Goal: Information Seeking & Learning: Learn about a topic

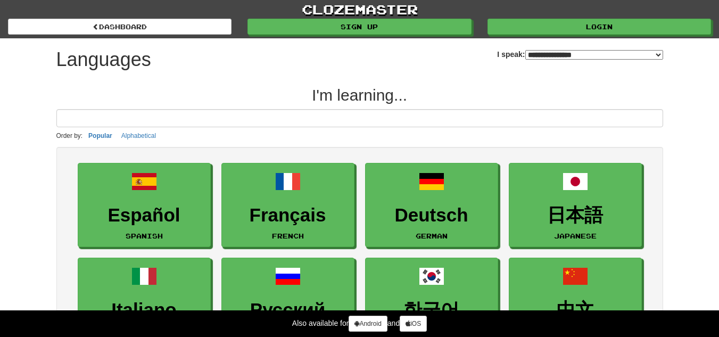
select select "*******"
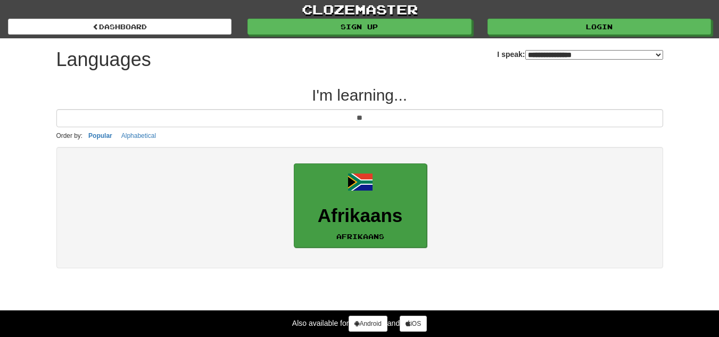
type input "**"
click at [346, 190] on link "Afrikaans Afrikaans" at bounding box center [360, 205] width 133 height 85
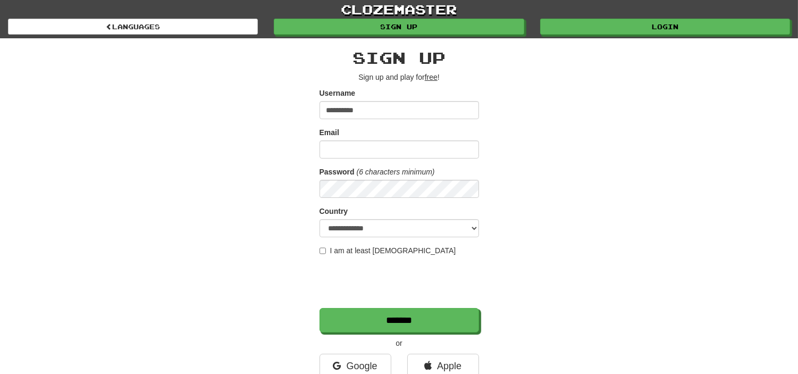
type input "**********"
click at [344, 145] on input "Email" at bounding box center [400, 149] width 160 height 18
type input "**********"
select select "**"
click at [337, 251] on label "I am at least 16 years old" at bounding box center [388, 250] width 137 height 11
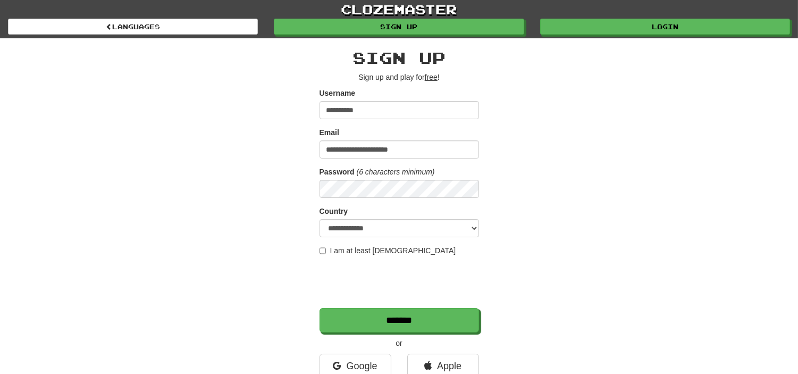
click at [366, 334] on div "**********" at bounding box center [400, 227] width 160 height 356
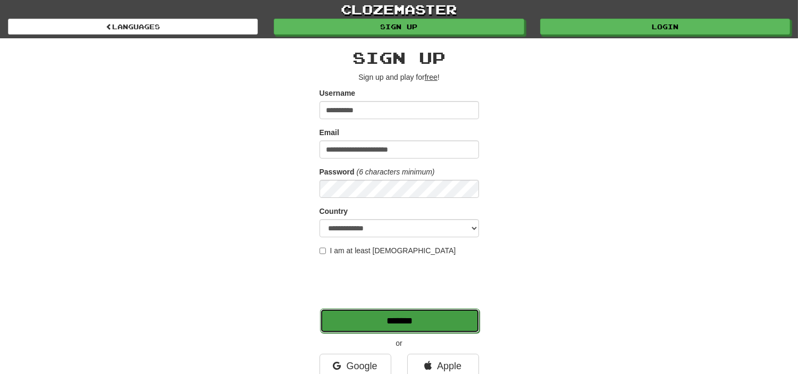
click at [406, 332] on input "*******" at bounding box center [400, 321] width 160 height 24
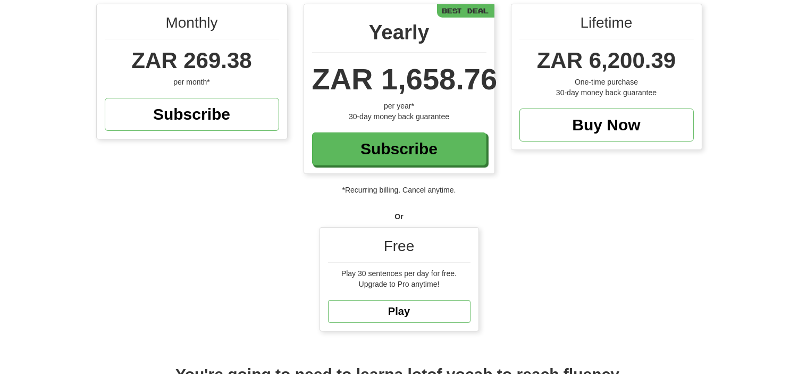
scroll to position [117, 0]
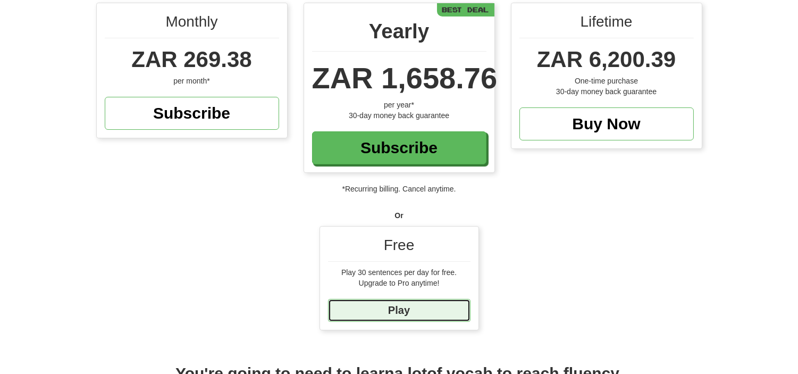
click at [450, 305] on link "Play" at bounding box center [399, 310] width 143 height 23
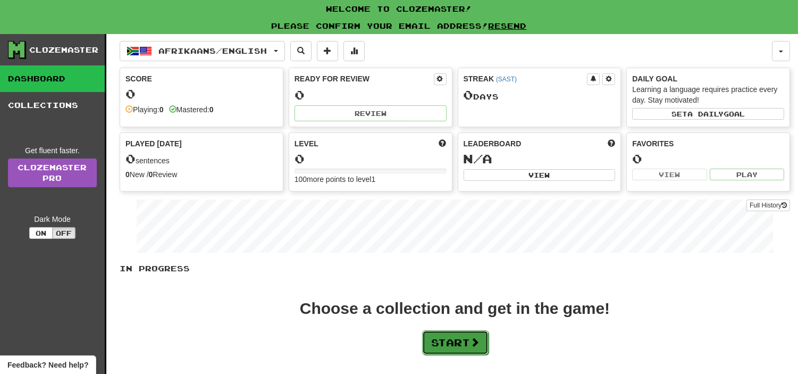
click at [475, 350] on button "Start" at bounding box center [455, 342] width 66 height 24
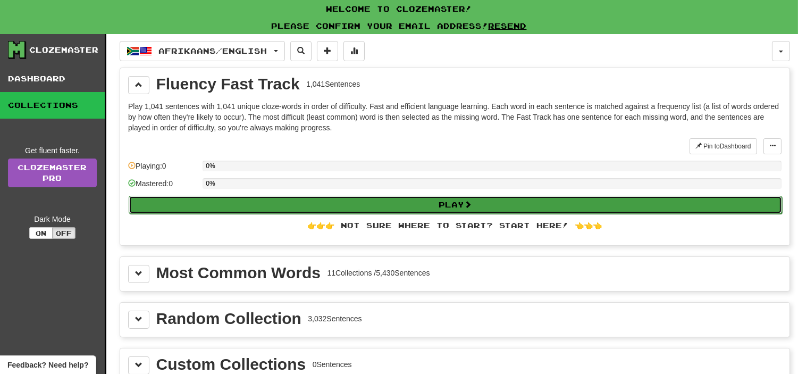
click at [337, 196] on button "Play" at bounding box center [456, 205] width 654 height 18
select select "**"
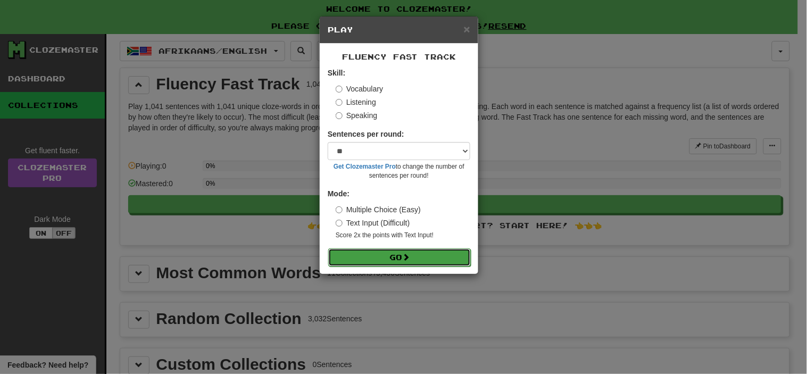
click at [416, 252] on button "Go" at bounding box center [399, 257] width 143 height 18
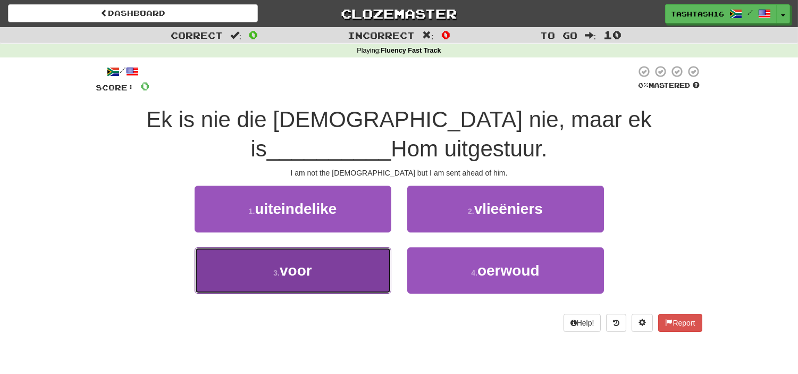
click at [341, 277] on button "3 . voor" at bounding box center [293, 270] width 197 height 46
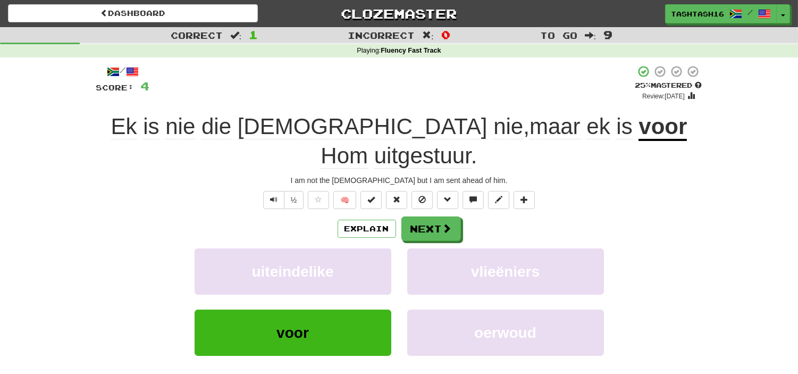
click at [425, 218] on div "Explain Next uiteindelike vlieëniers voor oerwoud Learn more: uiteindelike vlie…" at bounding box center [399, 302] width 606 height 171
click at [434, 217] on div "Explain Next uiteindelike vlieëniers voor oerwoud Learn more: uiteindelike vlie…" at bounding box center [399, 302] width 606 height 171
click at [432, 217] on button "Next" at bounding box center [432, 229] width 60 height 24
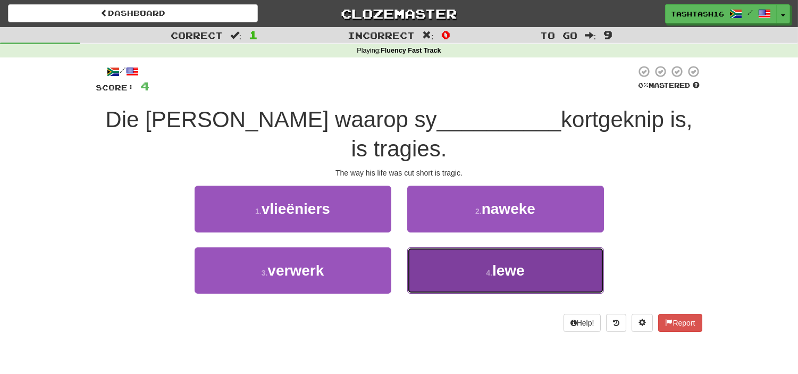
click at [486, 269] on small "4 ." at bounding box center [489, 273] width 6 height 9
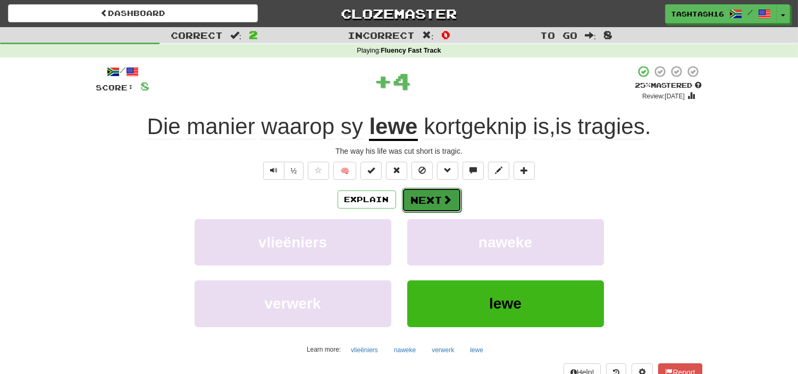
click at [422, 204] on button "Next" at bounding box center [432, 200] width 60 height 24
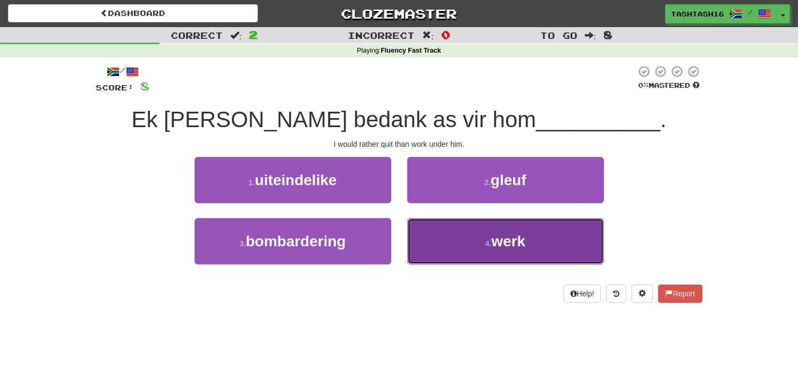
click at [478, 257] on button "4 . werk" at bounding box center [505, 241] width 197 height 46
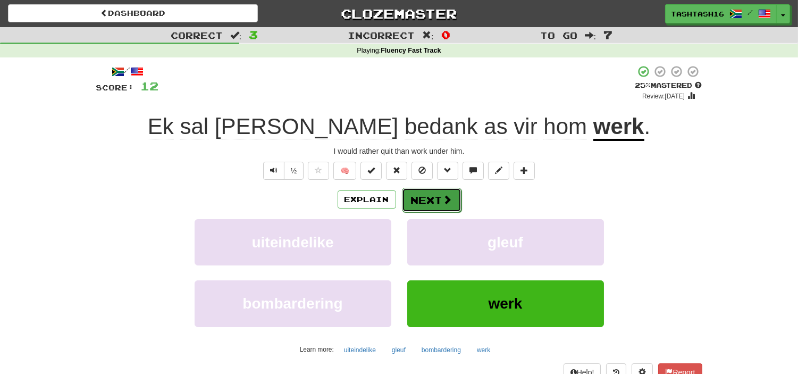
click at [431, 202] on button "Next" at bounding box center [432, 200] width 60 height 24
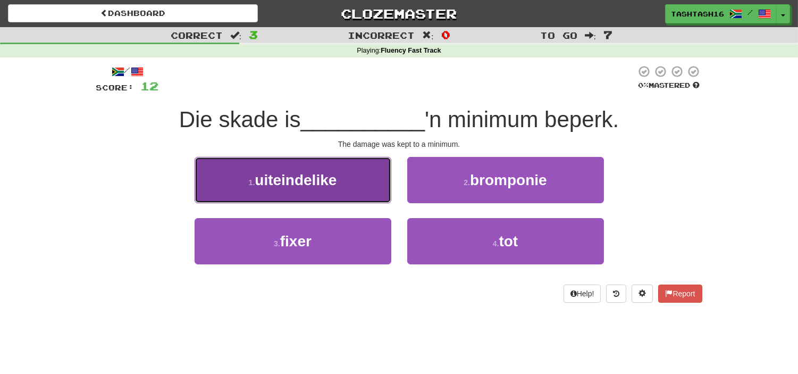
click at [361, 172] on button "1 . uiteindelike" at bounding box center [293, 180] width 197 height 46
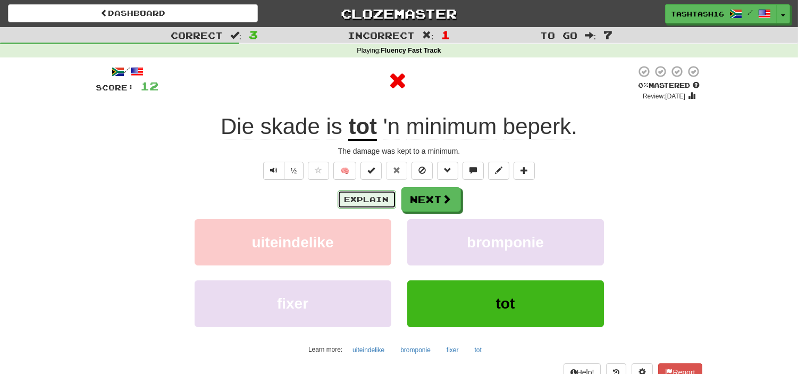
click at [372, 199] on button "Explain" at bounding box center [367, 199] width 59 height 18
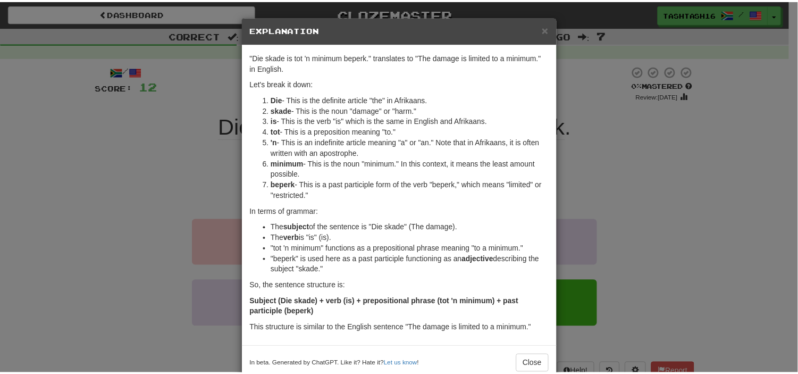
scroll to position [23, 0]
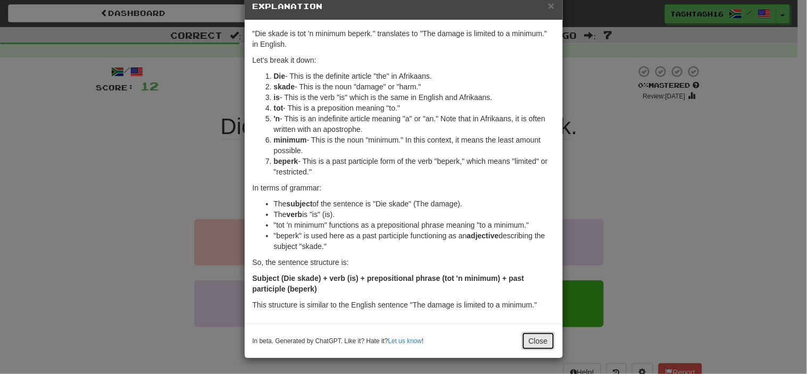
click at [534, 348] on button "Close" at bounding box center [538, 341] width 33 height 18
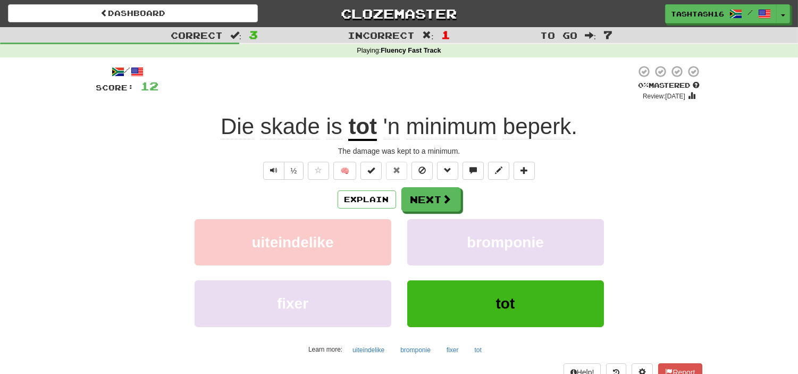
scroll to position [57, 0]
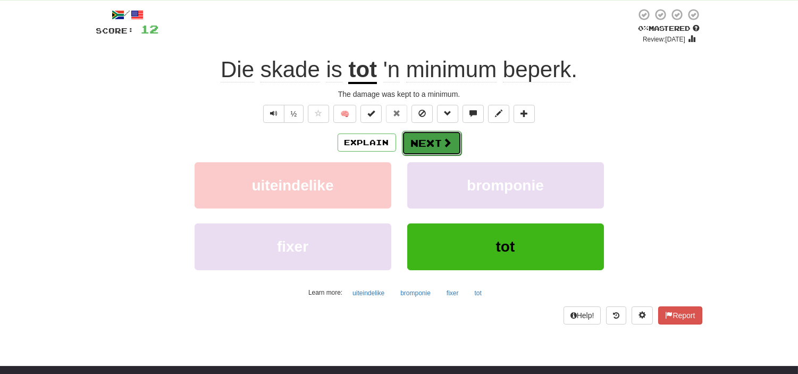
click at [445, 144] on span at bounding box center [448, 143] width 10 height 10
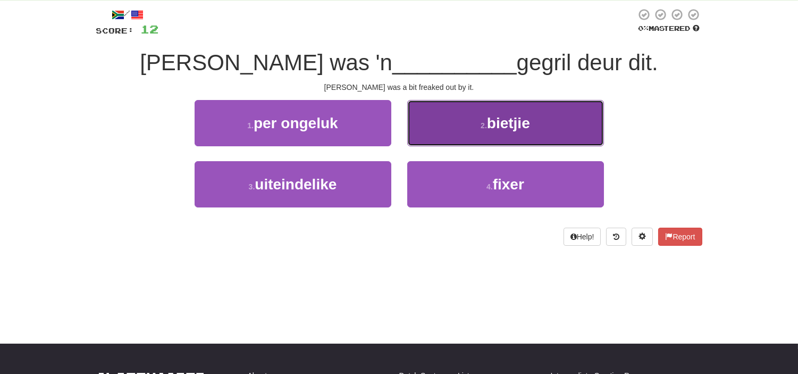
click at [496, 118] on span "bietjie" at bounding box center [508, 123] width 43 height 16
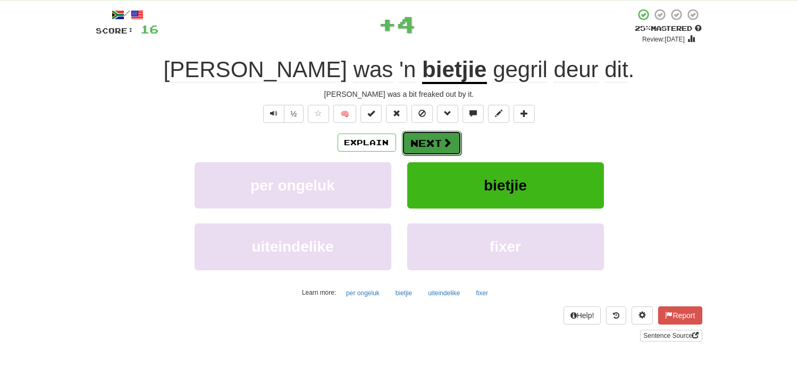
click at [454, 138] on button "Next" at bounding box center [432, 143] width 60 height 24
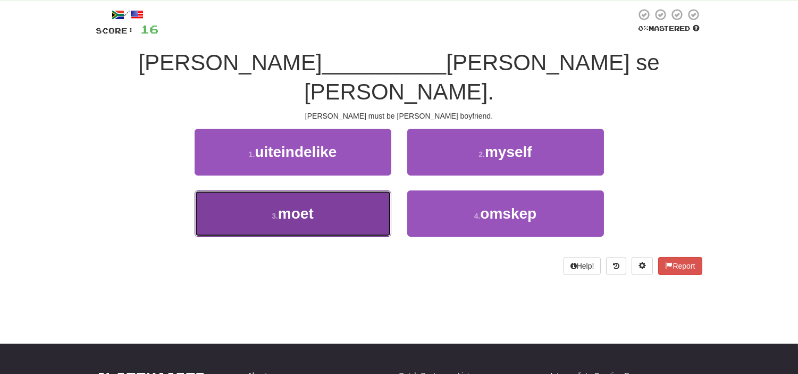
click at [315, 190] on button "3 . moet" at bounding box center [293, 213] width 197 height 46
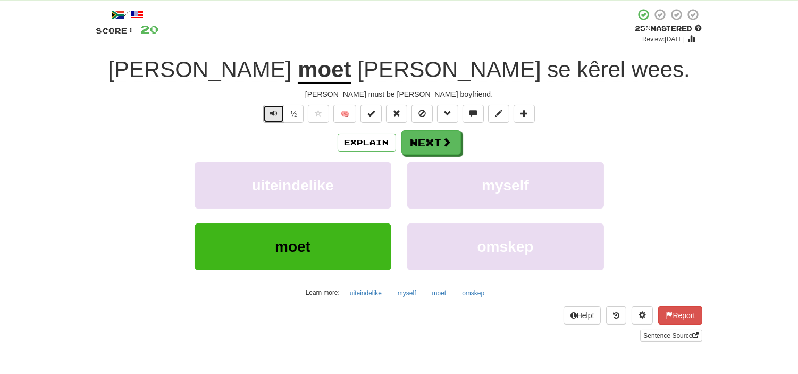
click at [274, 113] on span "Text-to-speech controls" at bounding box center [273, 113] width 7 height 7
click at [421, 149] on button "Next" at bounding box center [432, 143] width 60 height 24
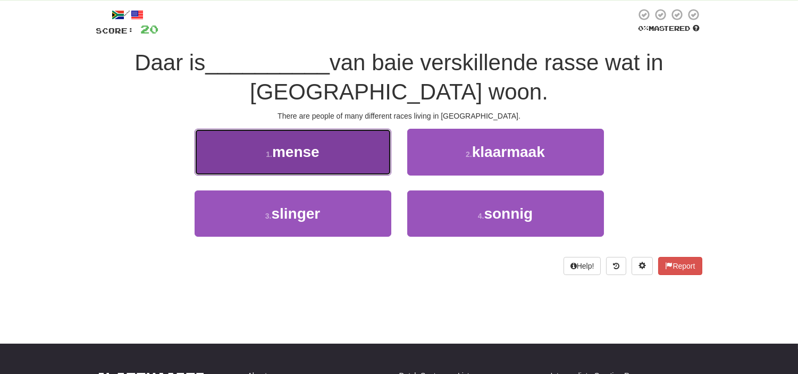
click at [318, 147] on span "mense" at bounding box center [295, 152] width 47 height 16
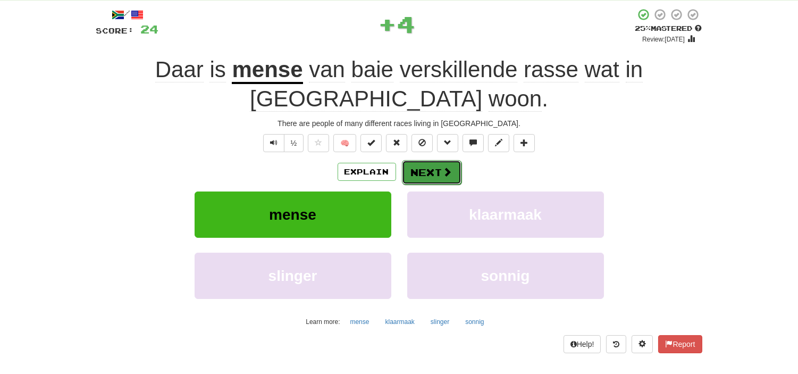
click at [439, 182] on button "Next" at bounding box center [432, 172] width 60 height 24
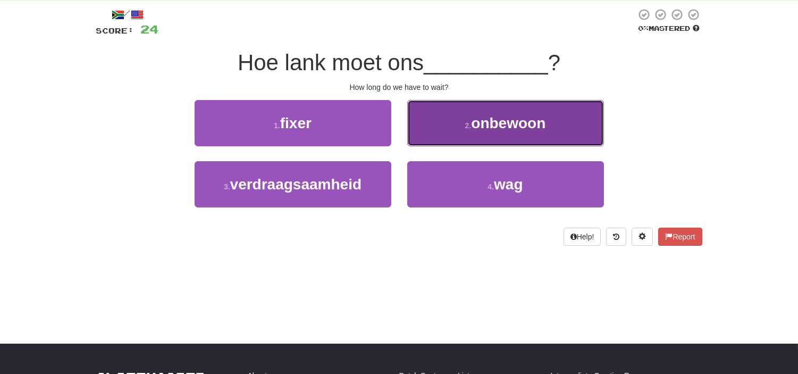
click at [517, 134] on button "2 . onbewoon" at bounding box center [505, 123] width 197 height 46
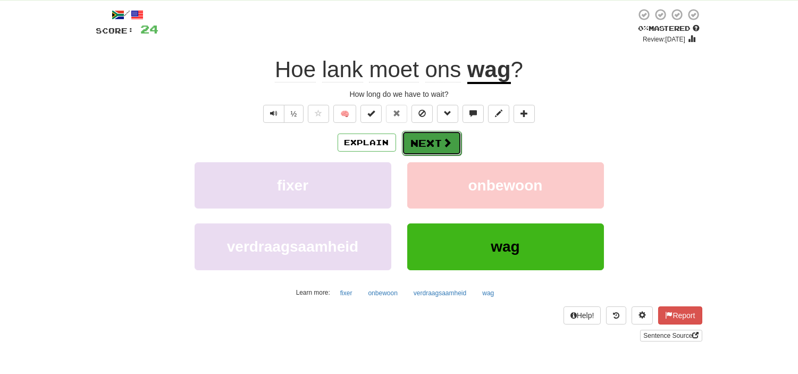
click at [446, 151] on button "Next" at bounding box center [432, 143] width 60 height 24
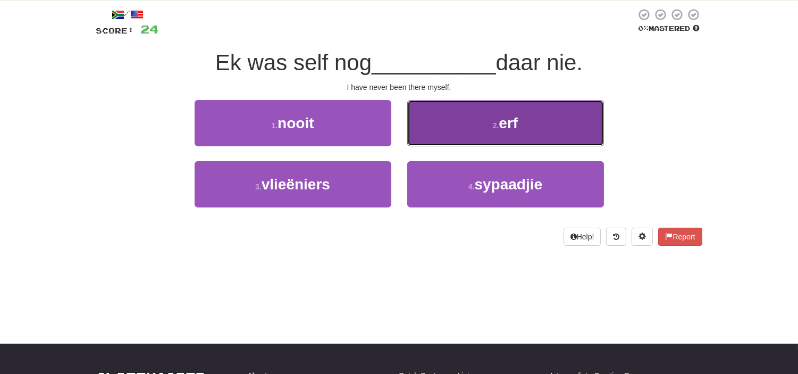
click at [501, 125] on span "erf" at bounding box center [508, 123] width 19 height 16
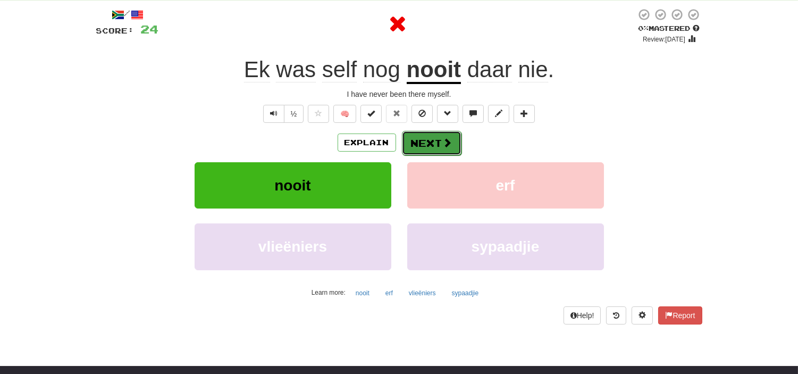
click at [434, 137] on button "Next" at bounding box center [432, 143] width 60 height 24
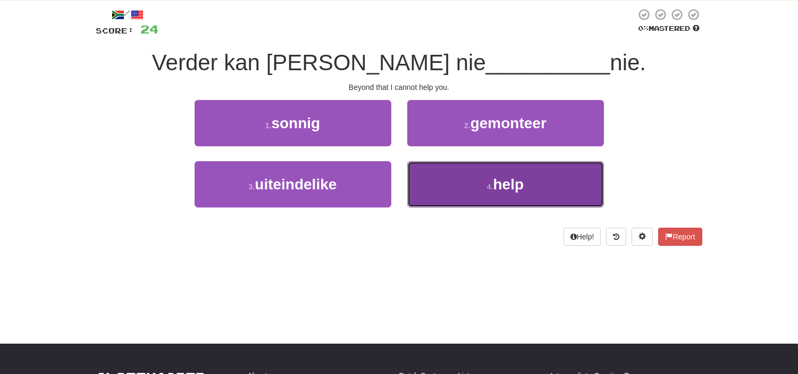
click at [478, 171] on button "4 . help" at bounding box center [505, 184] width 197 height 46
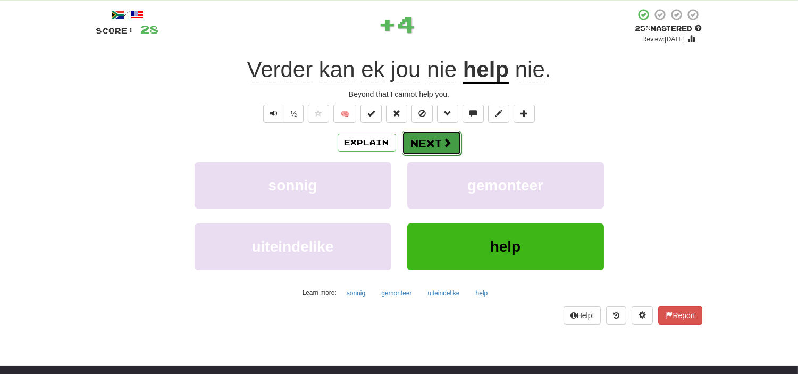
click at [455, 142] on button "Next" at bounding box center [432, 143] width 60 height 24
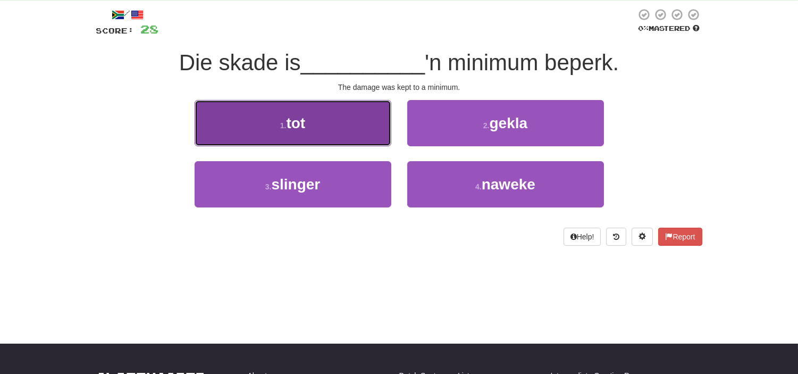
click at [299, 125] on span "tot" at bounding box center [295, 123] width 19 height 16
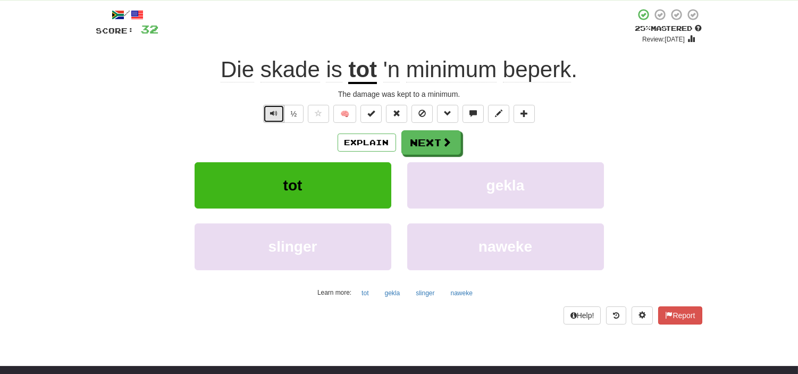
click at [267, 106] on button "Text-to-speech controls" at bounding box center [273, 114] width 21 height 18
click at [438, 145] on button "Next" at bounding box center [432, 143] width 60 height 24
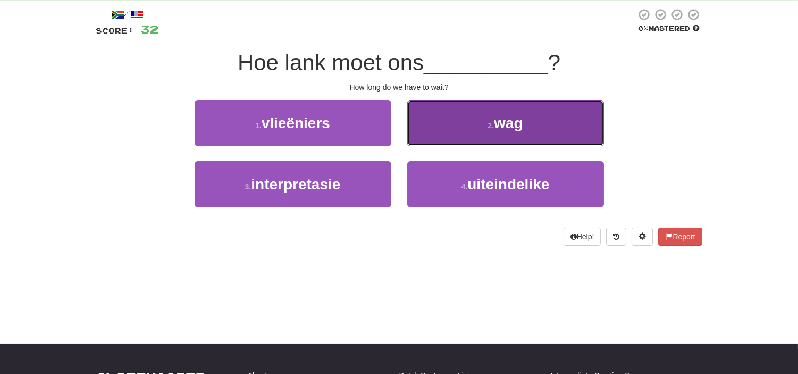
click at [493, 128] on small "2 ." at bounding box center [491, 125] width 6 height 9
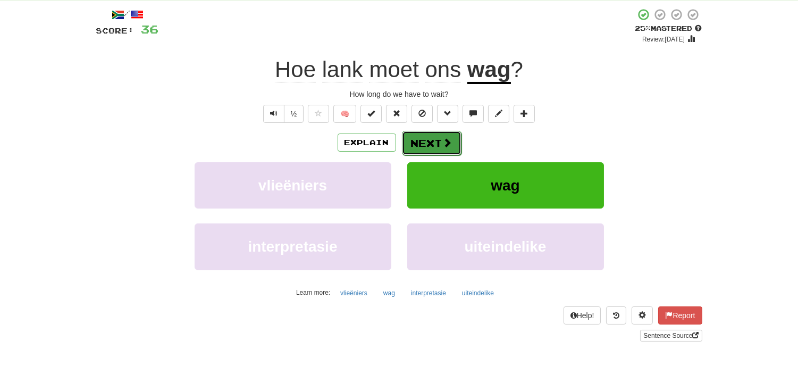
click at [421, 146] on button "Next" at bounding box center [432, 143] width 60 height 24
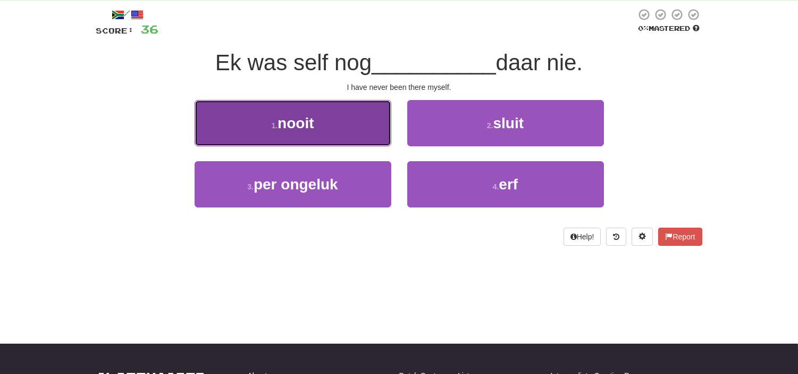
click at [300, 125] on span "nooit" at bounding box center [296, 123] width 36 height 16
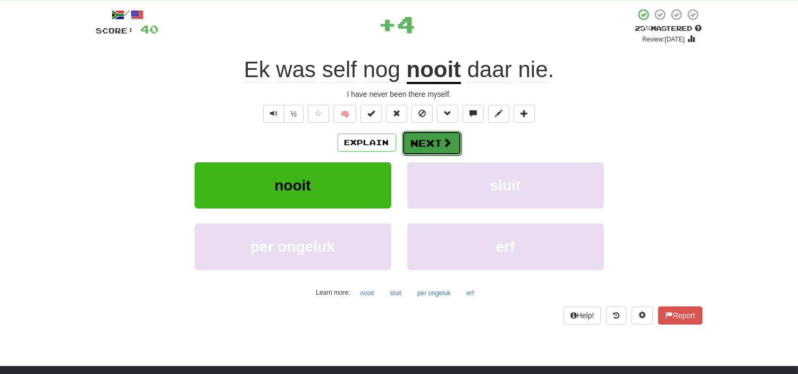
click at [453, 132] on button "Next" at bounding box center [432, 143] width 60 height 24
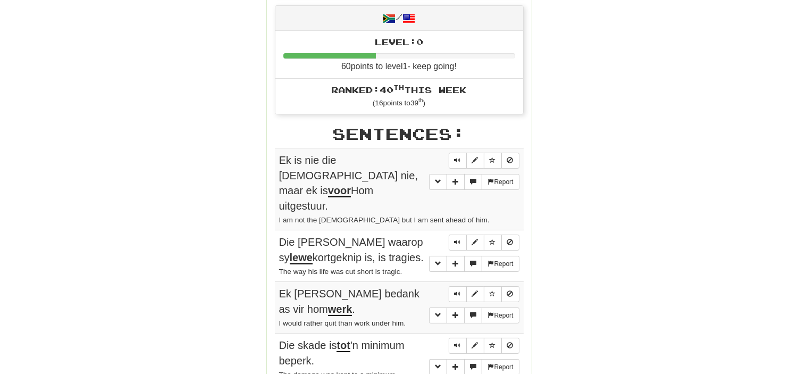
scroll to position [501, 0]
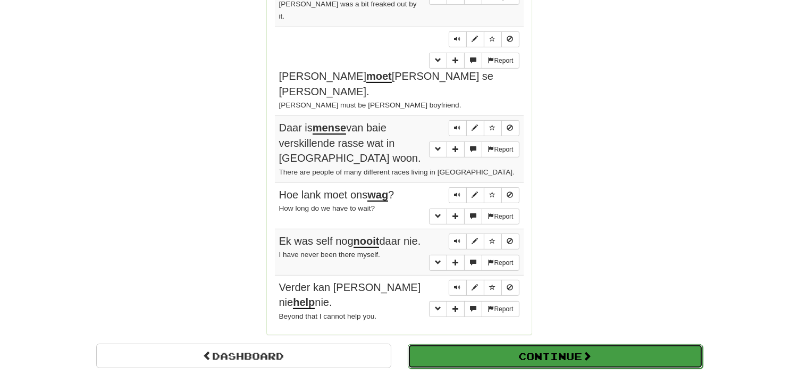
click at [555, 344] on button "Continue" at bounding box center [555, 356] width 295 height 24
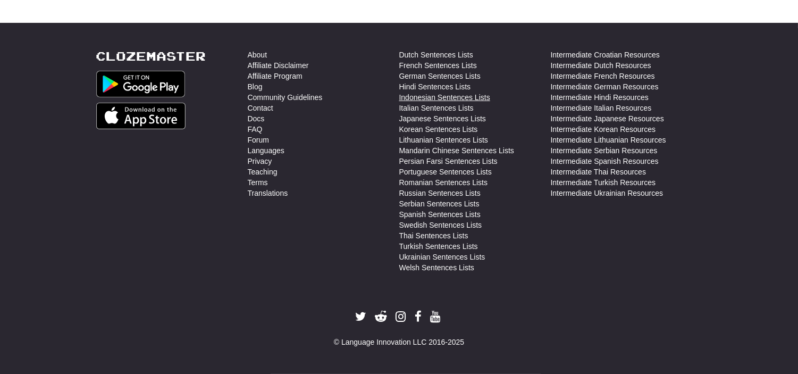
scroll to position [0, 0]
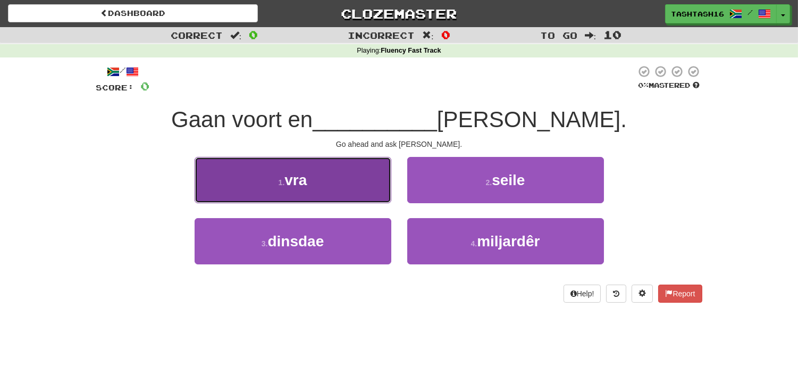
click at [326, 172] on button "1 . vra" at bounding box center [293, 180] width 197 height 46
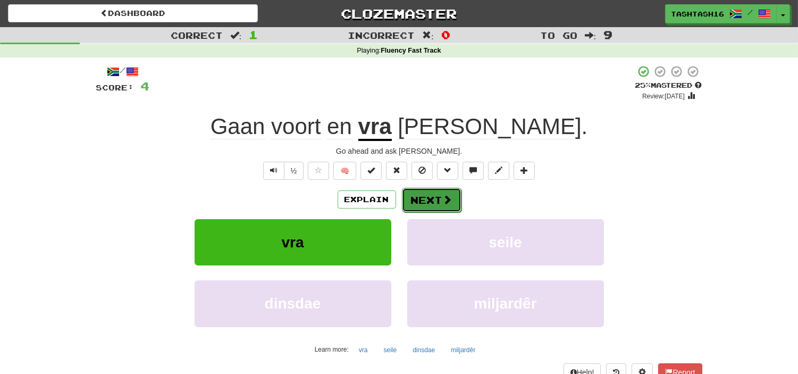
click at [440, 198] on button "Next" at bounding box center [432, 200] width 60 height 24
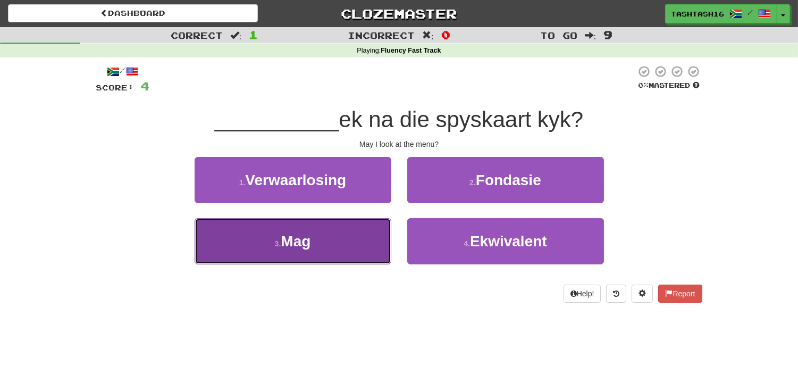
click at [342, 240] on button "3 . Mag" at bounding box center [293, 241] width 197 height 46
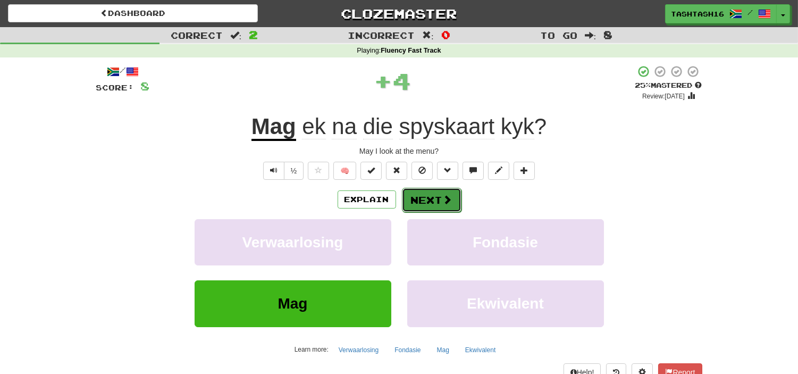
click at [428, 208] on button "Next" at bounding box center [432, 200] width 60 height 24
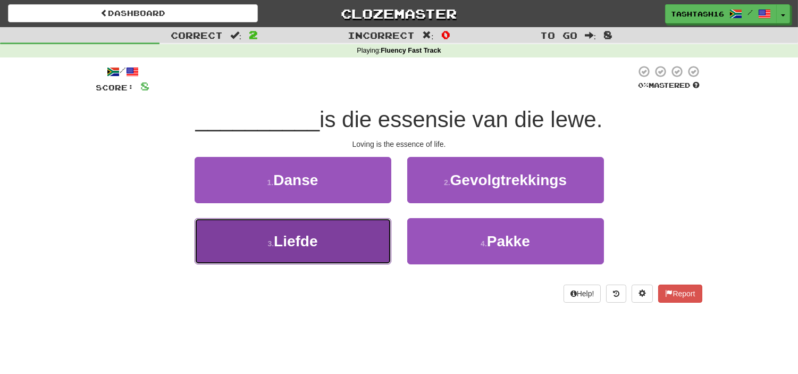
click at [356, 252] on button "3 . Liefde" at bounding box center [293, 241] width 197 height 46
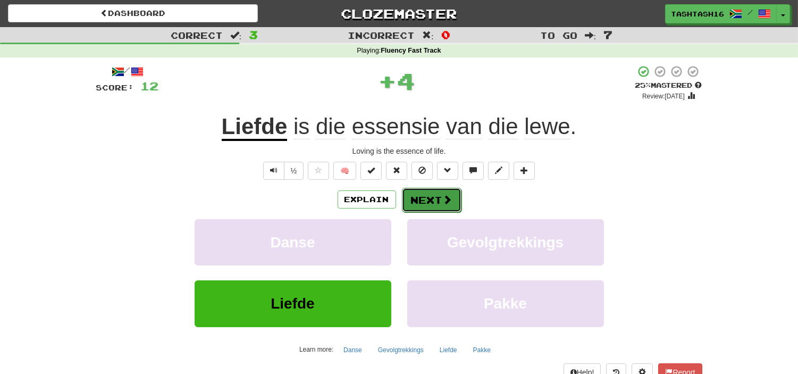
click at [447, 204] on span at bounding box center [448, 200] width 10 height 10
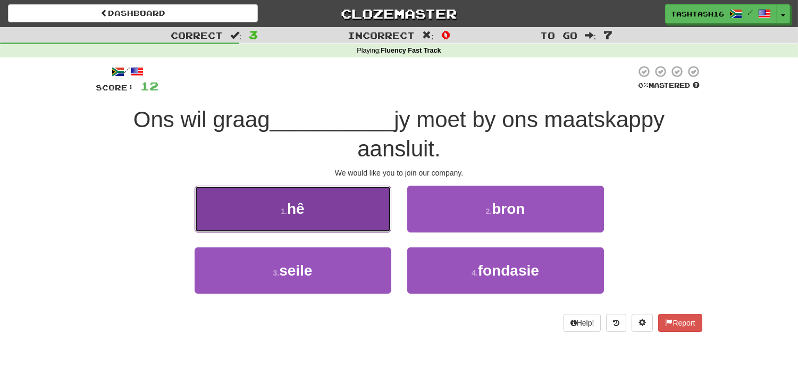
click at [361, 215] on button "1 . hê" at bounding box center [293, 209] width 197 height 46
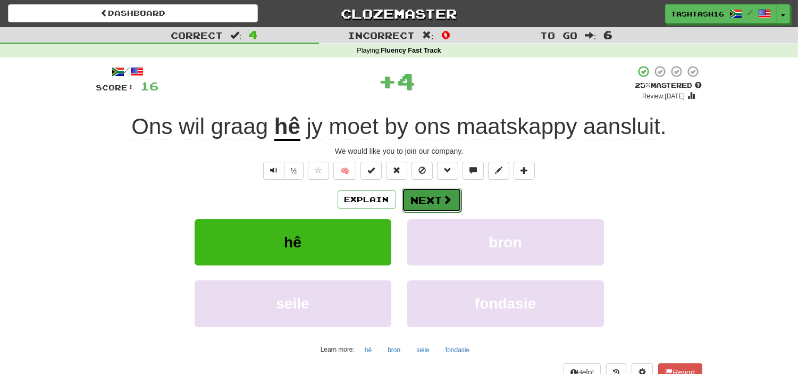
click at [432, 206] on button "Next" at bounding box center [432, 200] width 60 height 24
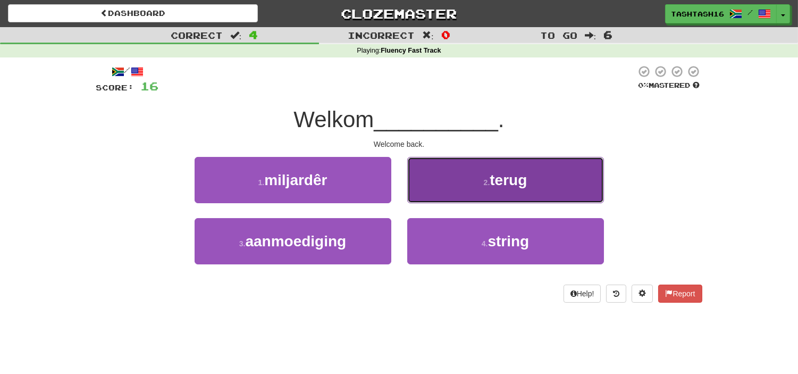
click at [452, 188] on button "2 . terug" at bounding box center [505, 180] width 197 height 46
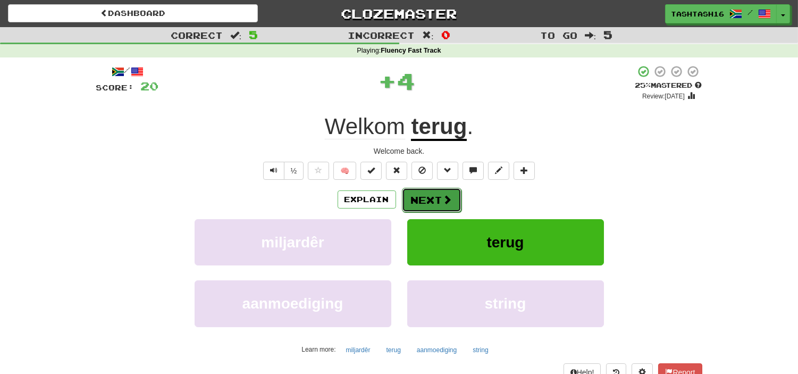
click at [419, 206] on button "Next" at bounding box center [432, 200] width 60 height 24
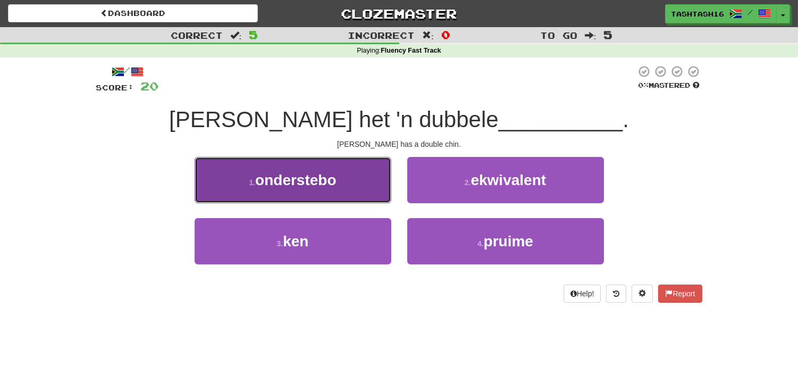
click at [338, 181] on button "1 . onderstebo" at bounding box center [293, 180] width 197 height 46
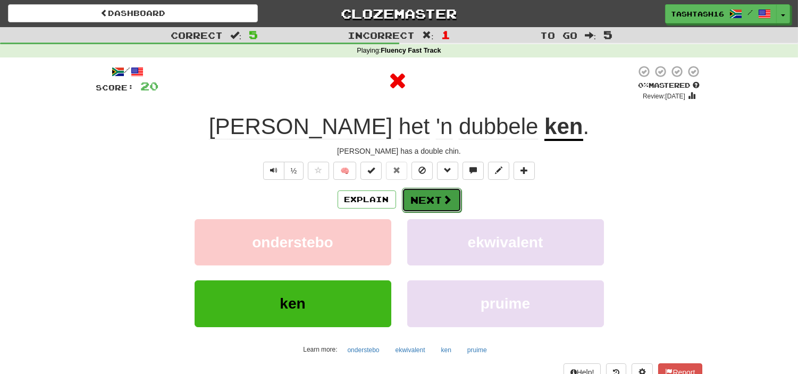
click at [443, 201] on span at bounding box center [448, 200] width 10 height 10
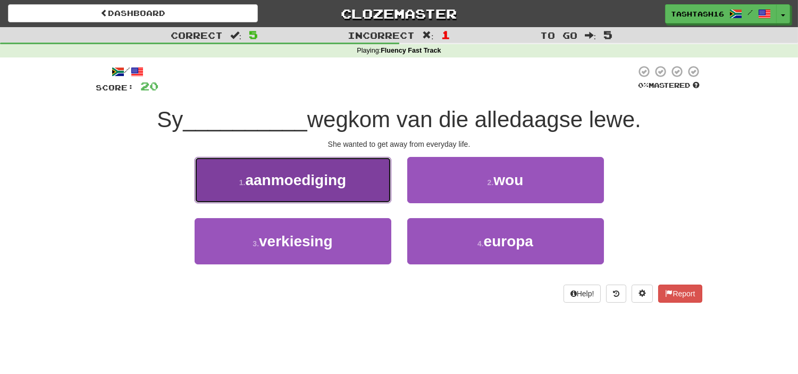
click at [274, 183] on span "aanmoediging" at bounding box center [295, 180] width 101 height 16
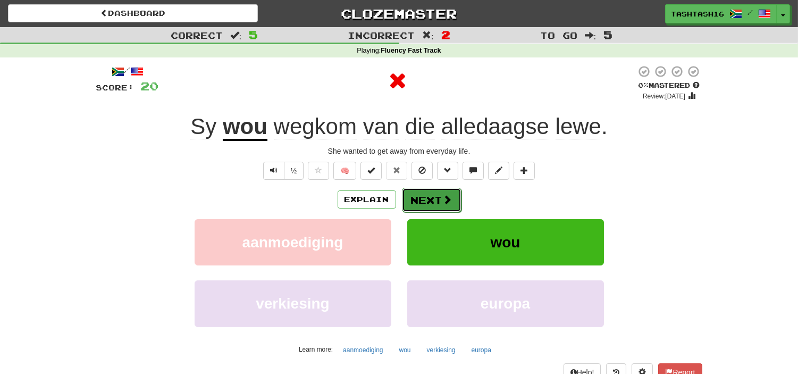
click at [439, 199] on button "Next" at bounding box center [432, 200] width 60 height 24
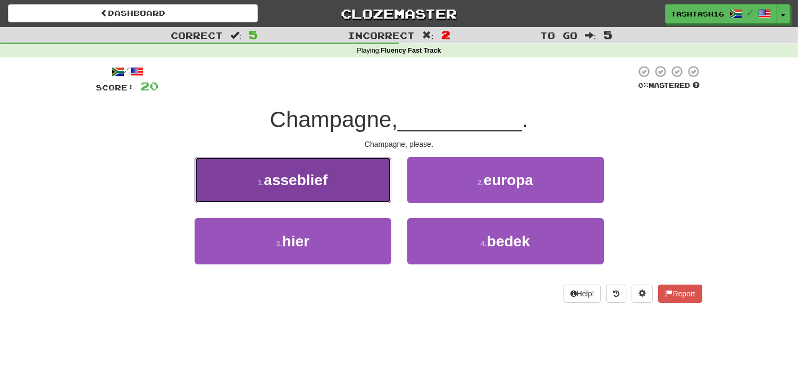
click at [346, 195] on button "1 . asseblief" at bounding box center [293, 180] width 197 height 46
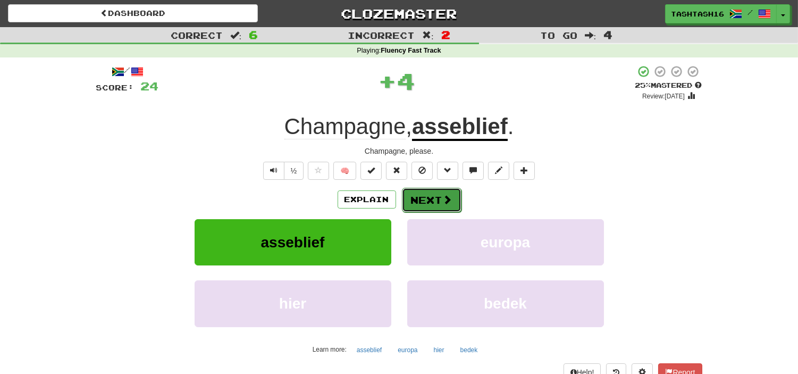
click at [440, 206] on button "Next" at bounding box center [432, 200] width 60 height 24
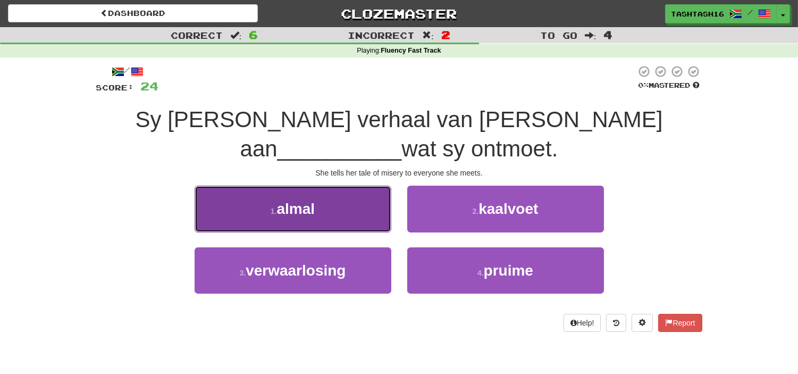
click at [344, 212] on button "1 . almal" at bounding box center [293, 209] width 197 height 46
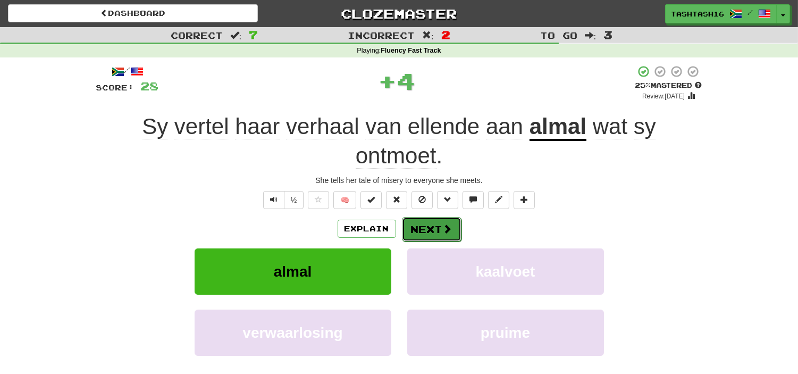
click at [443, 227] on span at bounding box center [448, 229] width 10 height 10
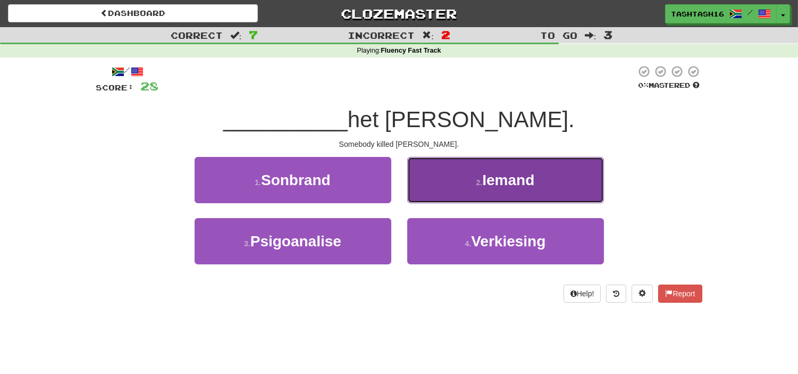
click at [486, 189] on button "2 . Iemand" at bounding box center [505, 180] width 197 height 46
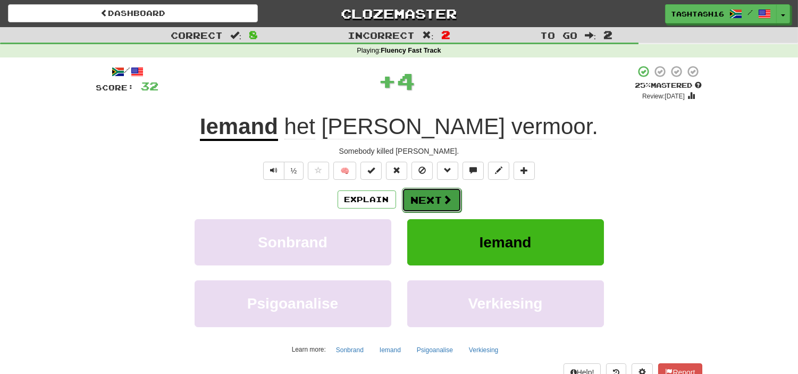
click at [432, 197] on button "Next" at bounding box center [432, 200] width 60 height 24
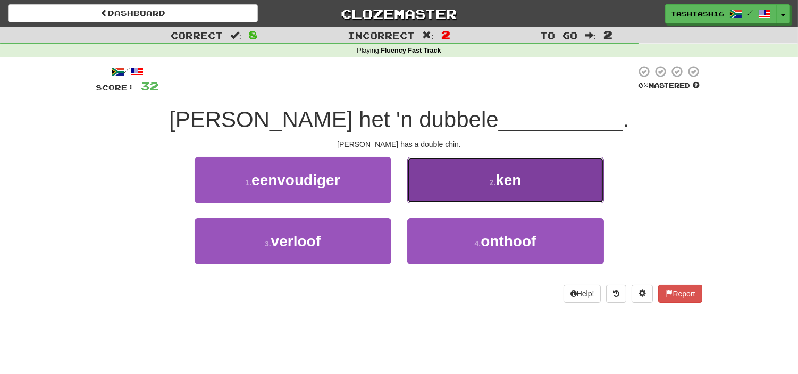
click at [485, 184] on button "2 . ken" at bounding box center [505, 180] width 197 height 46
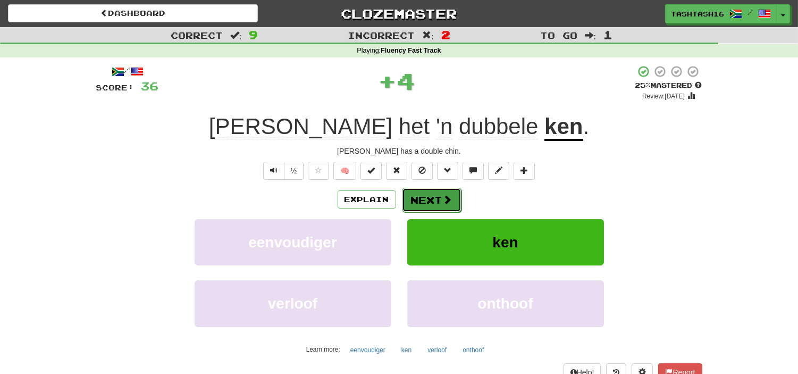
click at [439, 195] on button "Next" at bounding box center [432, 200] width 60 height 24
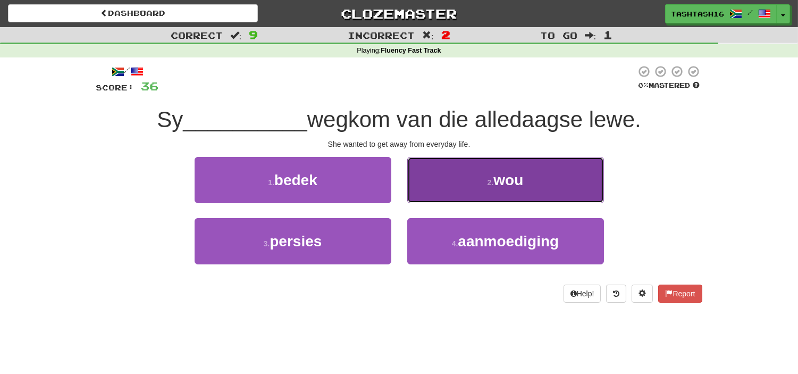
click at [440, 166] on button "2 . wou" at bounding box center [505, 180] width 197 height 46
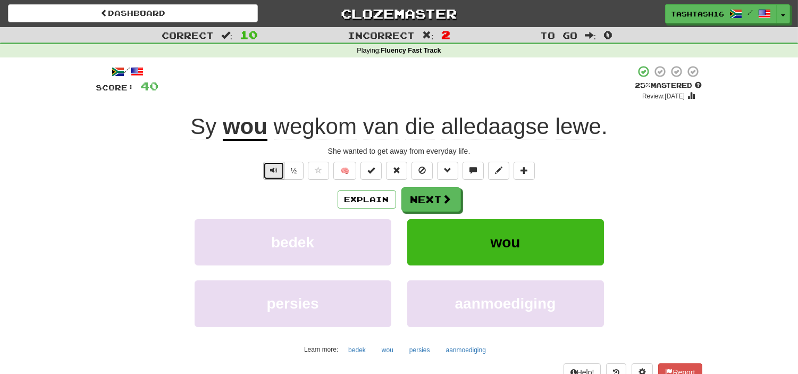
click at [274, 167] on span "Text-to-speech controls" at bounding box center [273, 170] width 7 height 7
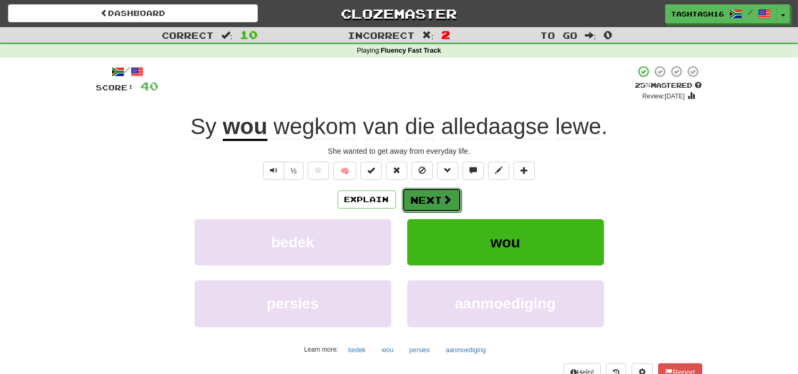
click at [417, 188] on button "Next" at bounding box center [432, 200] width 60 height 24
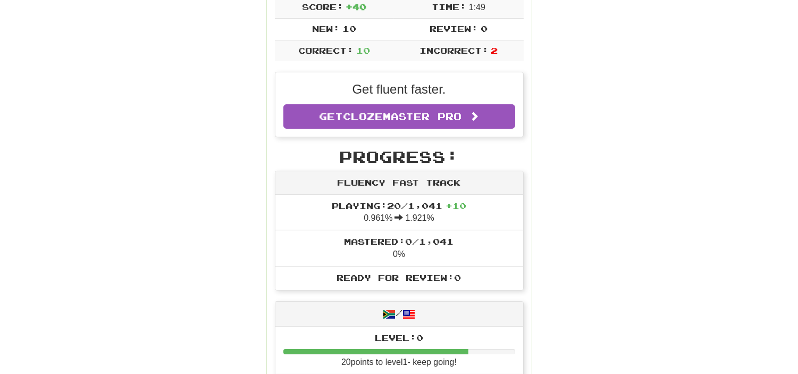
scroll to position [61, 0]
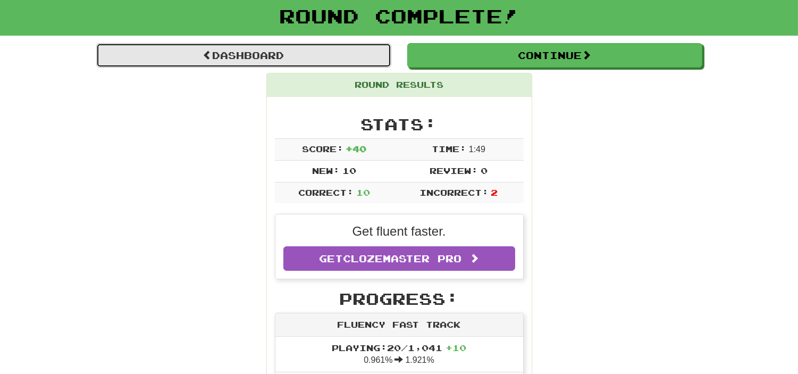
click at [288, 54] on link "Dashboard" at bounding box center [243, 55] width 295 height 24
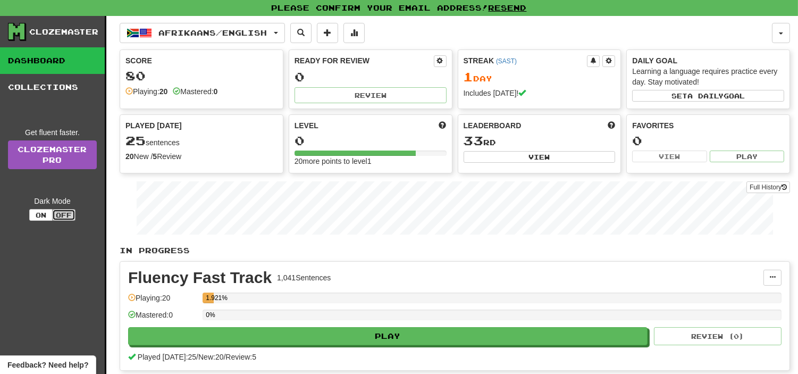
click at [74, 217] on button "Off" at bounding box center [63, 215] width 23 height 12
click at [44, 218] on button "On" at bounding box center [40, 215] width 23 height 12
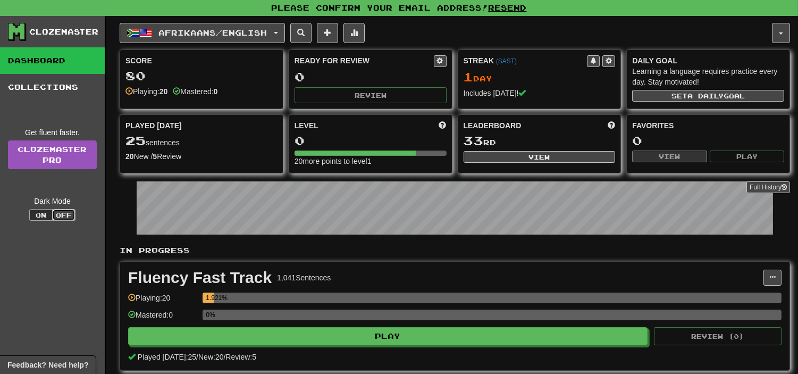
click at [61, 213] on button "Off" at bounding box center [63, 215] width 23 height 12
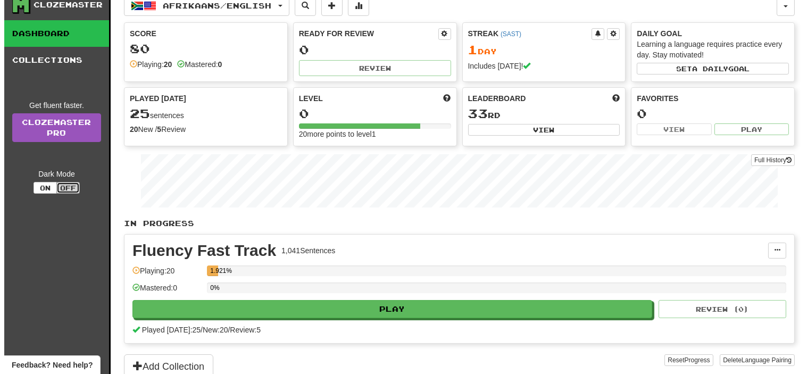
scroll to position [27, 0]
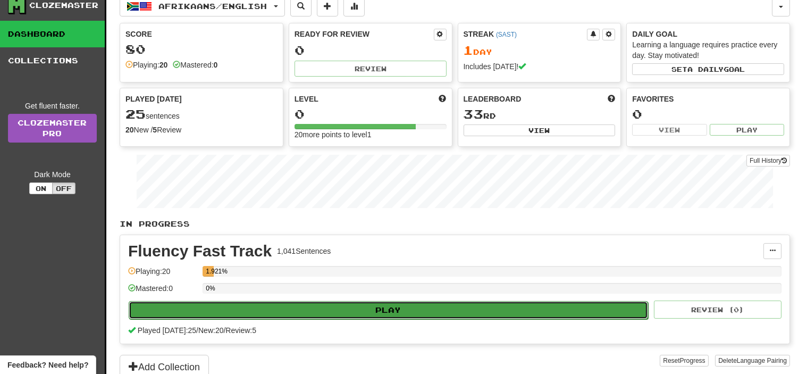
click at [332, 319] on button "Play" at bounding box center [389, 310] width 520 height 18
select select "**"
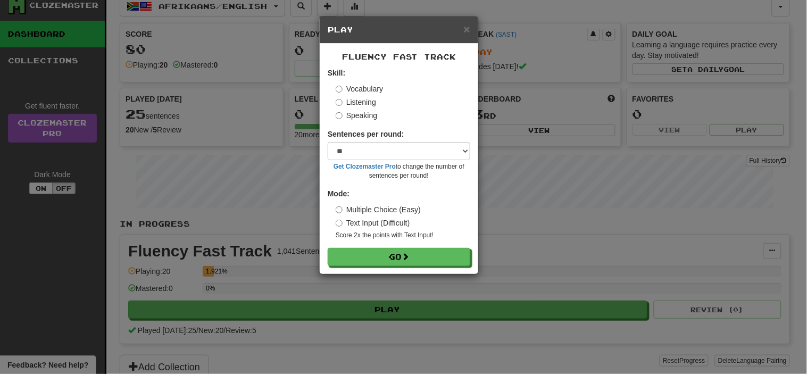
click at [368, 97] on label "Listening" at bounding box center [356, 102] width 40 height 11
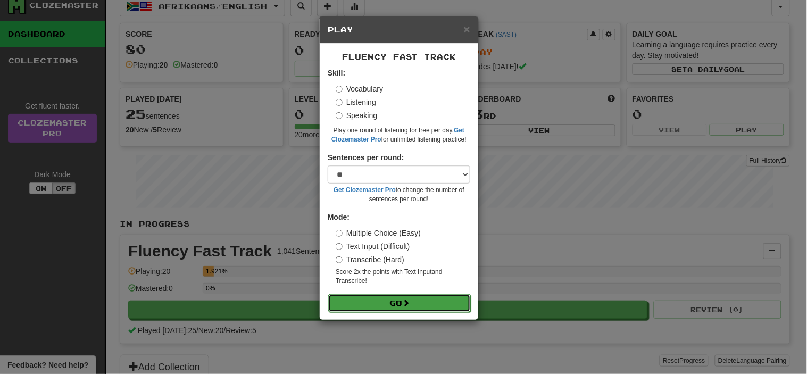
click at [390, 306] on button "Go" at bounding box center [399, 303] width 143 height 18
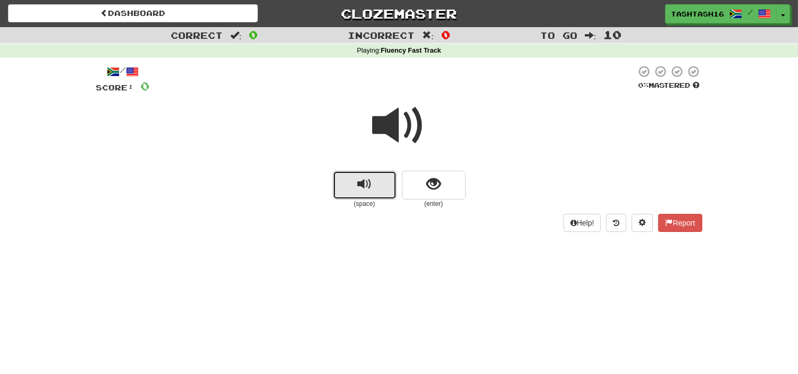
click at [371, 189] on span "replay audio" at bounding box center [364, 184] width 14 height 14
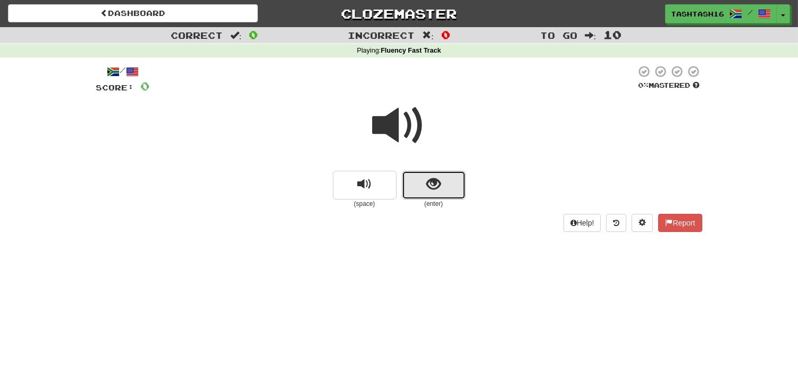
click at [454, 173] on button "show sentence" at bounding box center [434, 185] width 64 height 29
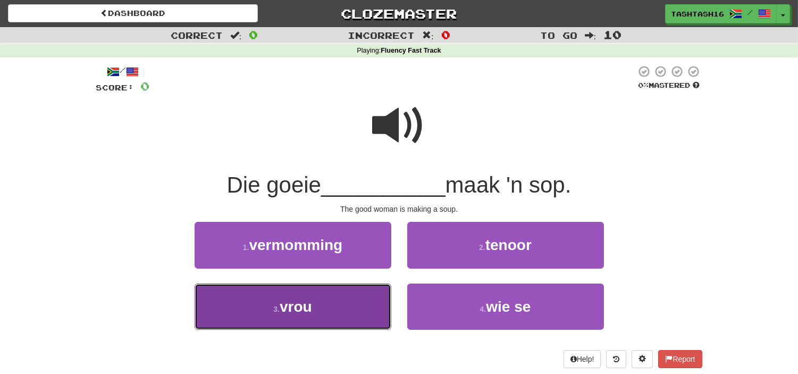
click at [331, 310] on button "3 . vrou" at bounding box center [293, 307] width 197 height 46
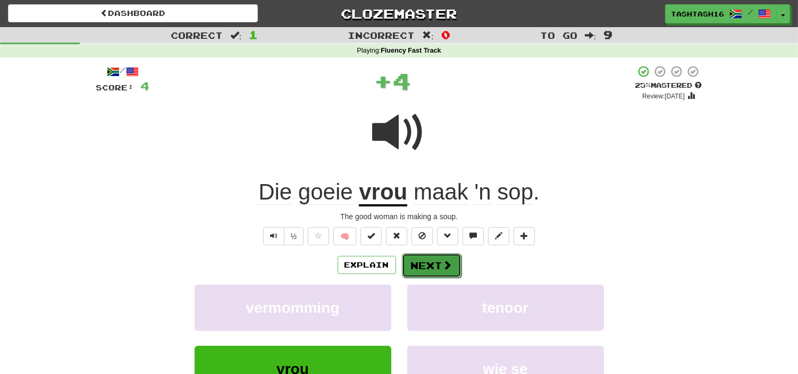
click at [432, 275] on button "Next" at bounding box center [432, 265] width 60 height 24
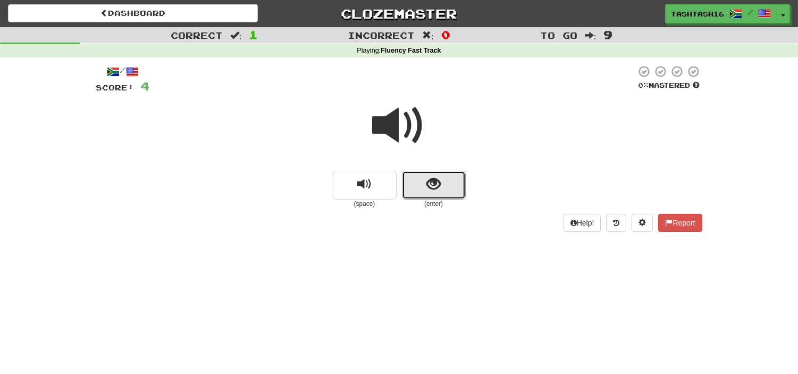
click at [403, 187] on button "show sentence" at bounding box center [434, 185] width 64 height 29
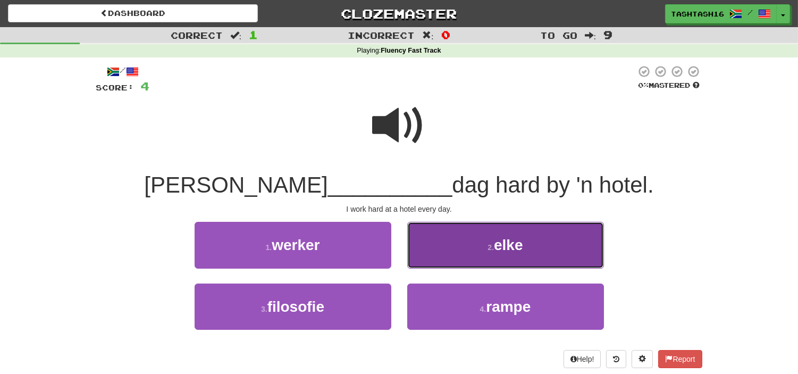
click at [492, 224] on button "2 . elke" at bounding box center [505, 245] width 197 height 46
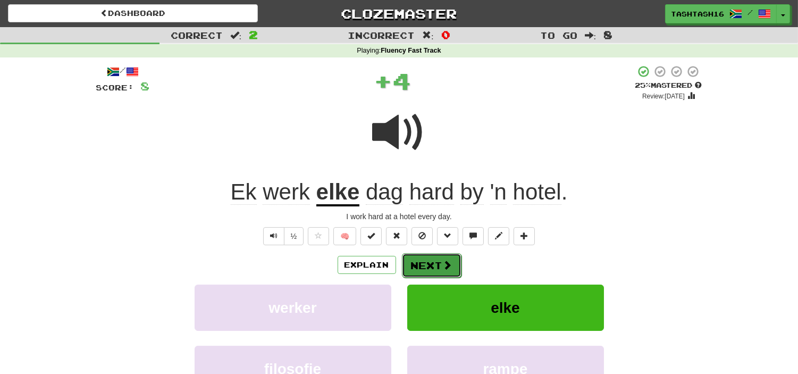
click at [434, 256] on button "Next" at bounding box center [432, 265] width 60 height 24
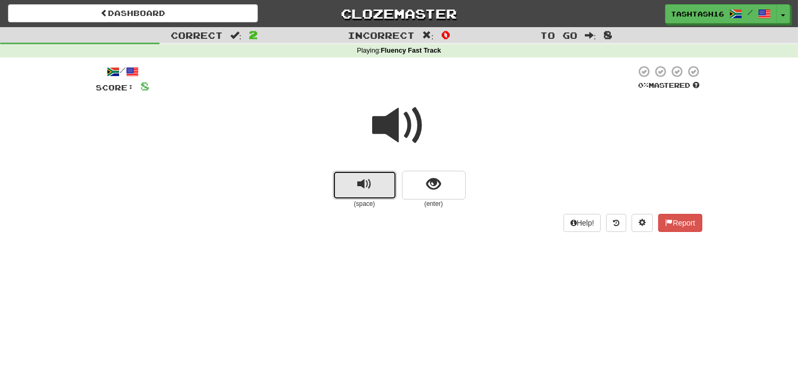
click at [363, 180] on span "replay audio" at bounding box center [364, 184] width 14 height 14
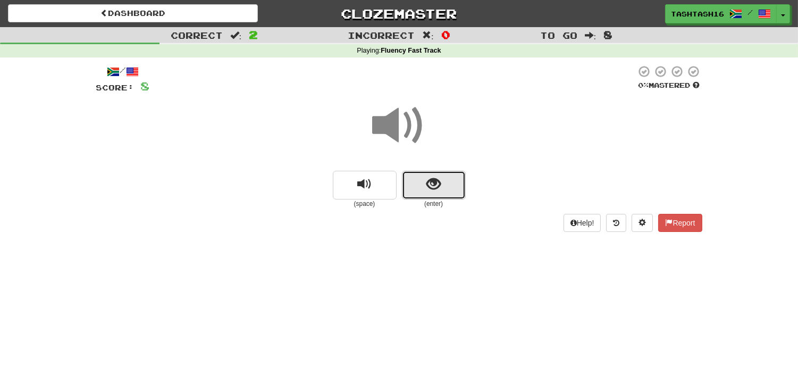
click at [434, 184] on span "show sentence" at bounding box center [434, 184] width 14 height 14
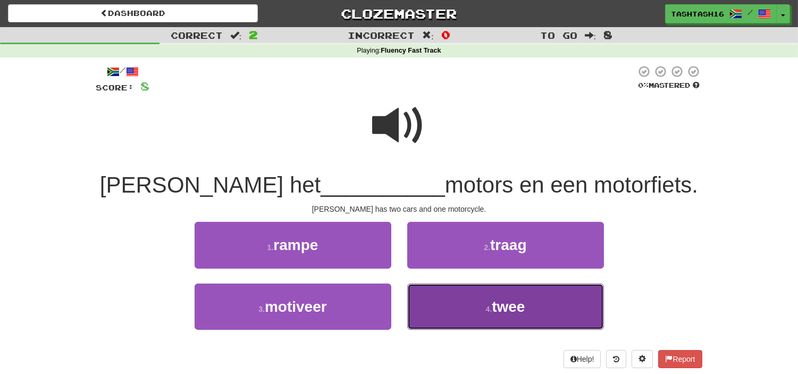
click at [435, 310] on button "4 . twee" at bounding box center [505, 307] width 197 height 46
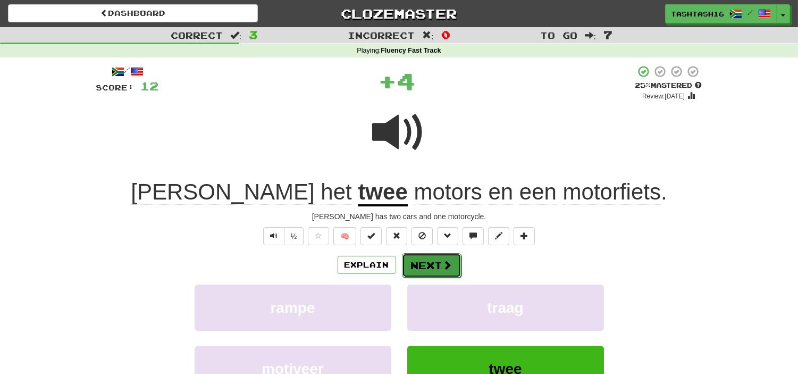
click at [445, 266] on span at bounding box center [448, 265] width 10 height 10
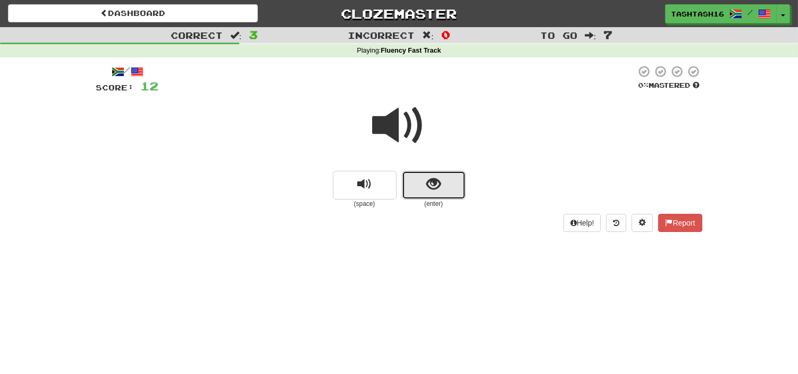
click at [461, 177] on button "show sentence" at bounding box center [434, 185] width 64 height 29
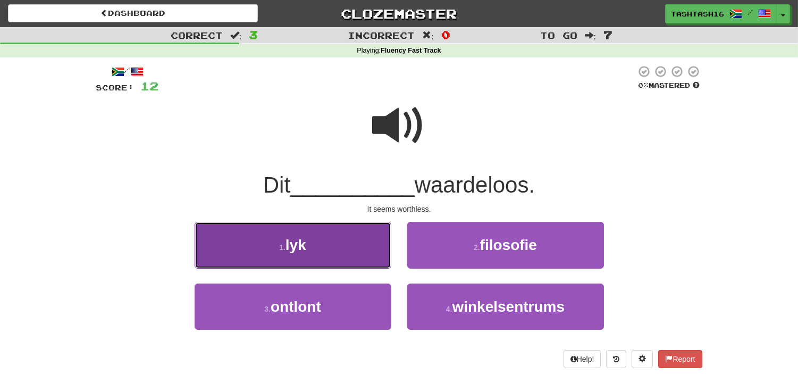
click at [304, 254] on button "1 . lyk" at bounding box center [293, 245] width 197 height 46
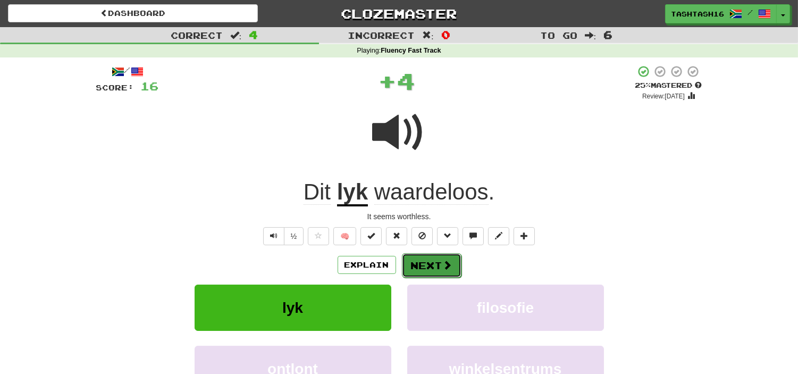
click at [450, 272] on button "Next" at bounding box center [432, 265] width 60 height 24
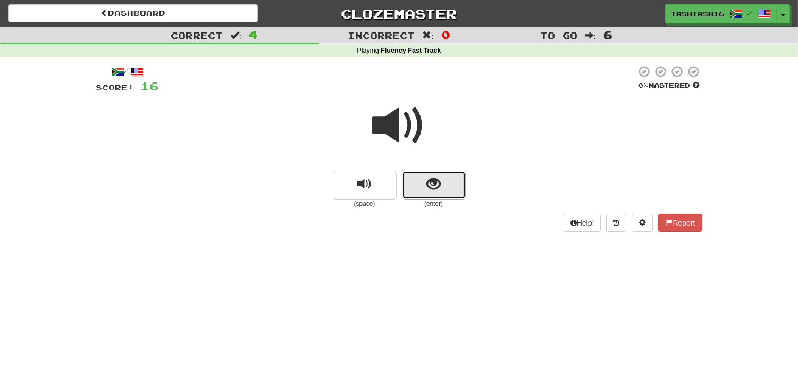
click at [437, 189] on span "show sentence" at bounding box center [434, 184] width 14 height 14
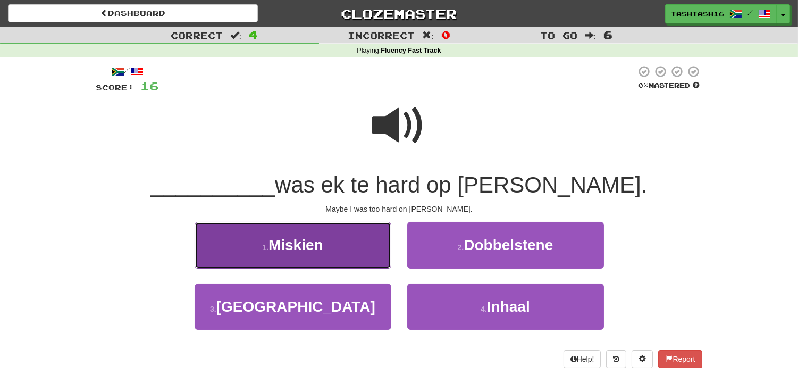
click at [304, 233] on button "1 . Miskien" at bounding box center [293, 245] width 197 height 46
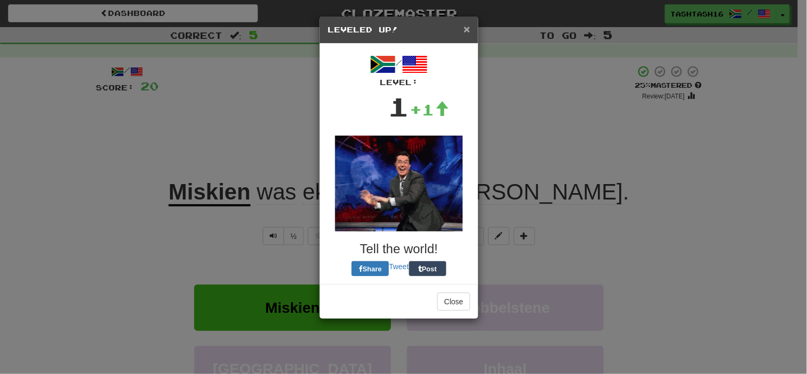
click at [465, 24] on span "×" at bounding box center [467, 29] width 6 height 12
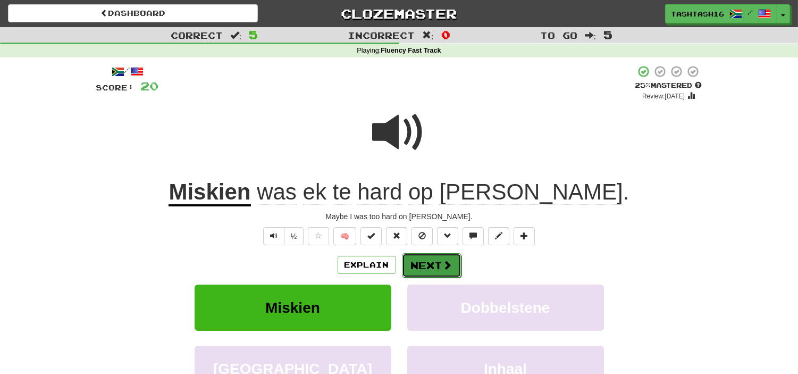
click at [438, 259] on button "Next" at bounding box center [432, 265] width 60 height 24
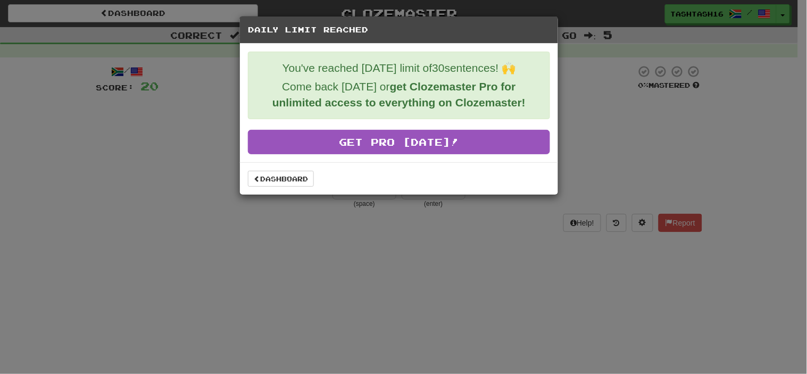
click at [372, 210] on div "Daily Limit Reached You've reached today's limit of 30 sentences! 🙌 Come back t…" at bounding box center [403, 187] width 807 height 374
click at [88, 57] on div "Daily Limit Reached You've reached today's limit of 30 sentences! 🙌 Come back t…" at bounding box center [403, 187] width 807 height 374
click at [638, 101] on div "Daily Limit Reached You've reached today's limit of 30 sentences! 🙌 Come back t…" at bounding box center [403, 187] width 807 height 374
click at [278, 174] on link "Dashboard" at bounding box center [281, 179] width 66 height 16
